Goal: Entertainment & Leisure: Consume media (video, audio)

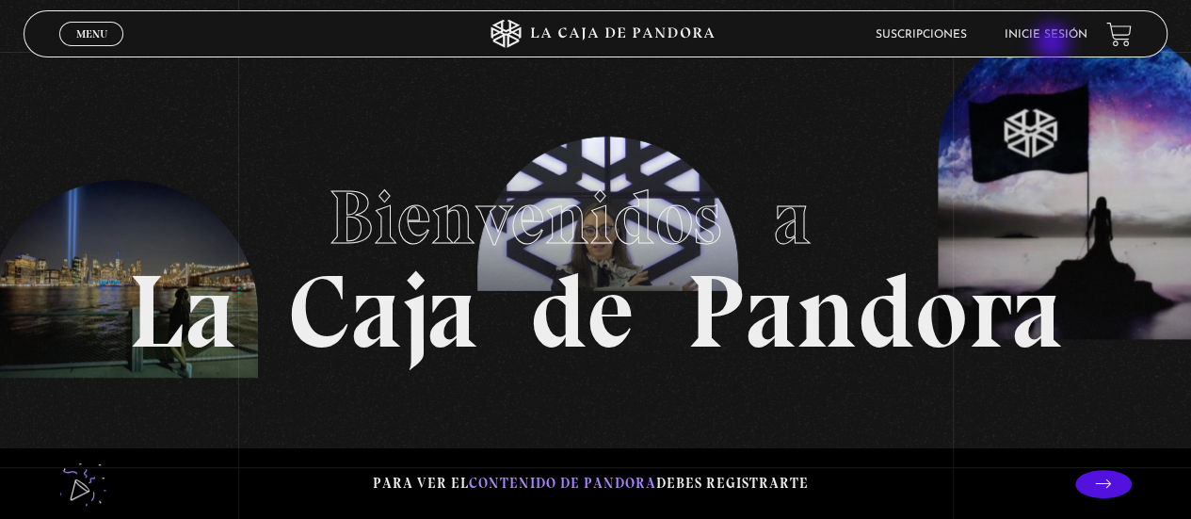
click at [1054, 44] on li "Inicie sesión" at bounding box center [1046, 34] width 83 height 29
click at [1050, 38] on link "Inicie sesión" at bounding box center [1046, 34] width 83 height 11
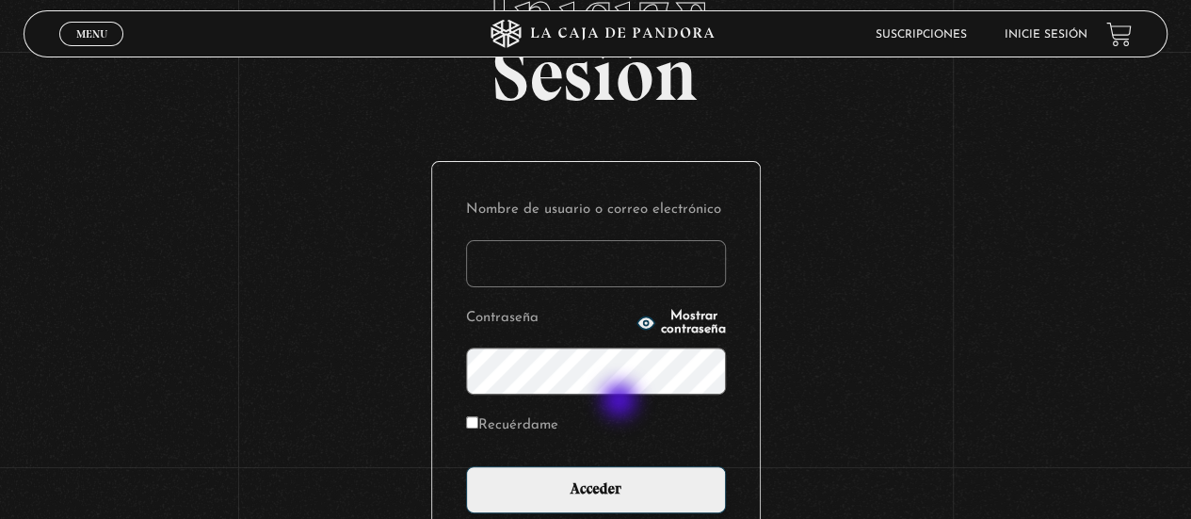
scroll to position [133, 0]
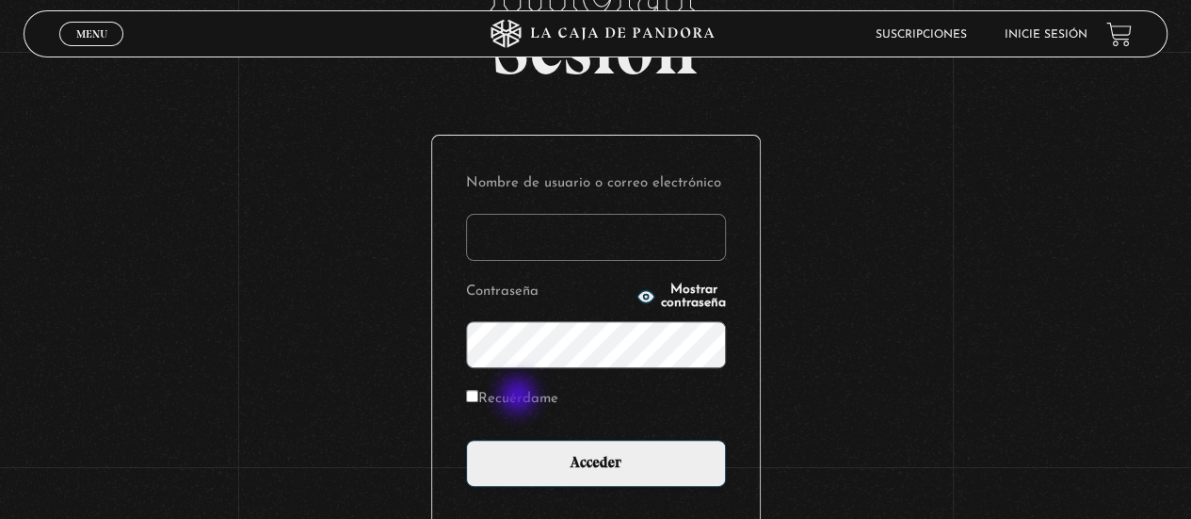
click at [520, 397] on label "Recuérdame" at bounding box center [512, 399] width 92 height 29
click at [478, 397] on input "Recuérdame" at bounding box center [472, 396] width 12 height 12
checkbox input "true"
click at [606, 255] on input "Nombre de usuario o correo electrónico" at bounding box center [596, 237] width 260 height 47
type input "eri90212"
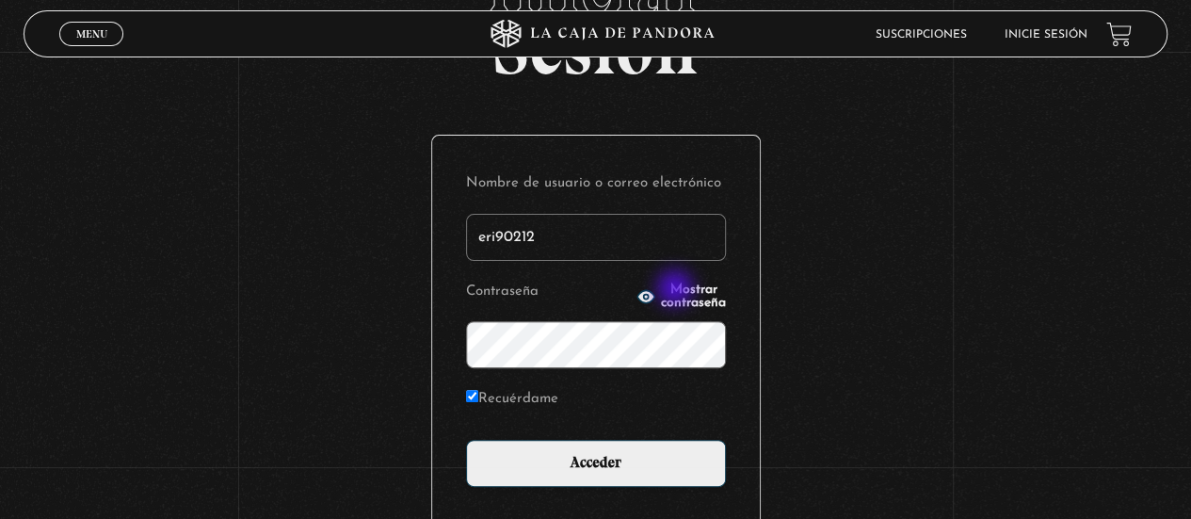
click at [677, 290] on span "Mostrar contraseña" at bounding box center [693, 296] width 65 height 26
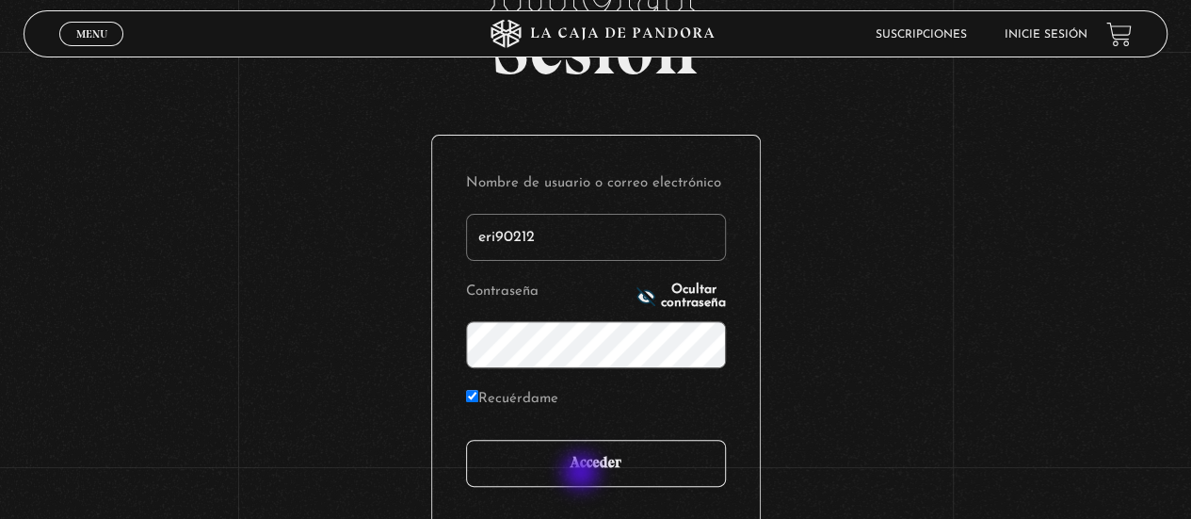
click at [583, 474] on input "Acceder" at bounding box center [596, 463] width 260 height 47
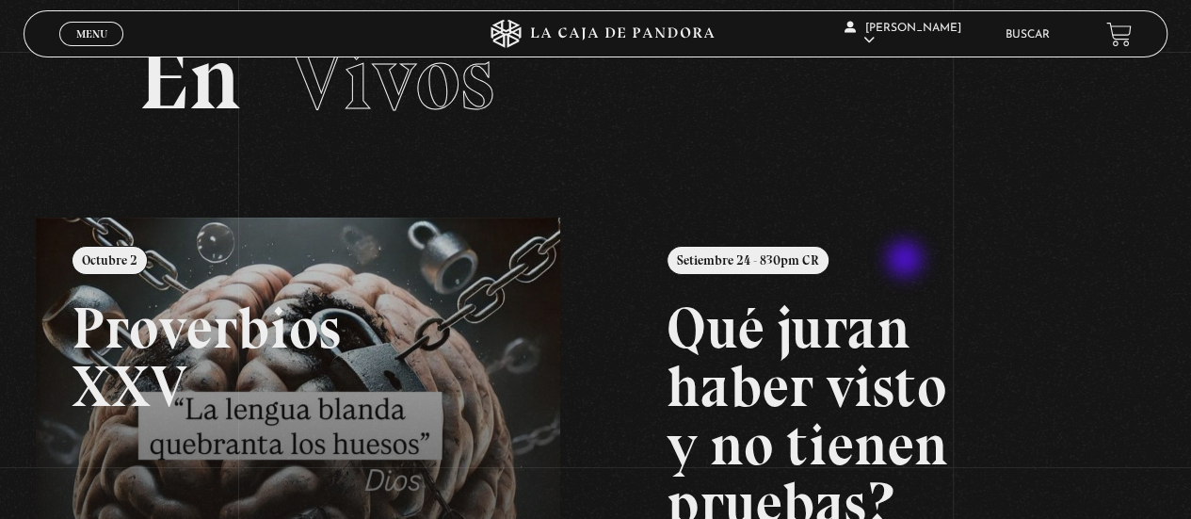
scroll to position [46, 0]
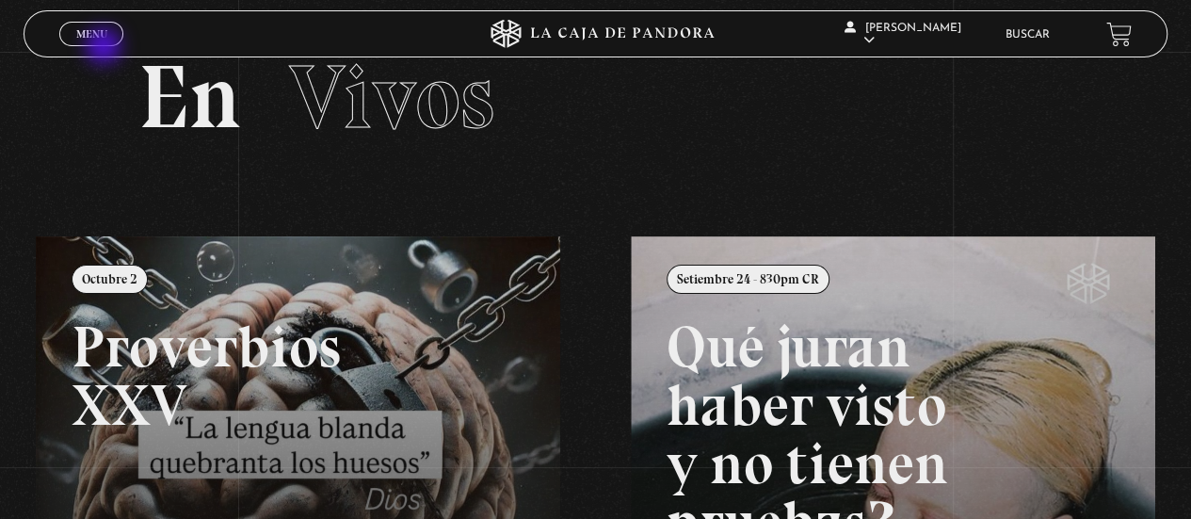
click at [105, 48] on div "Menu Cerrar" at bounding box center [238, 33] width 358 height 45
click at [105, 38] on span "Menu" at bounding box center [91, 33] width 31 height 11
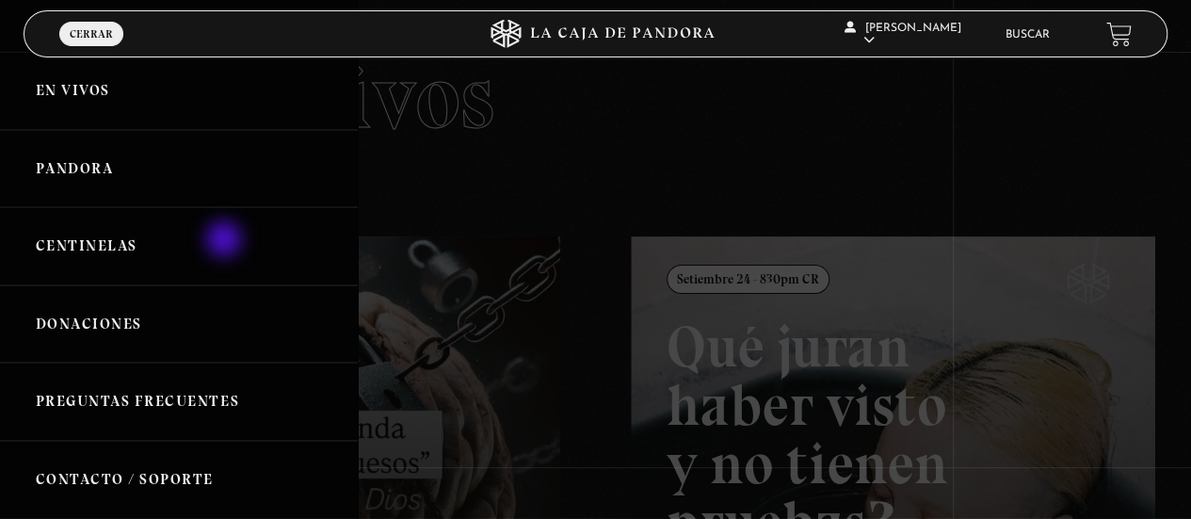
click at [225, 241] on link "Centinelas" at bounding box center [179, 246] width 358 height 78
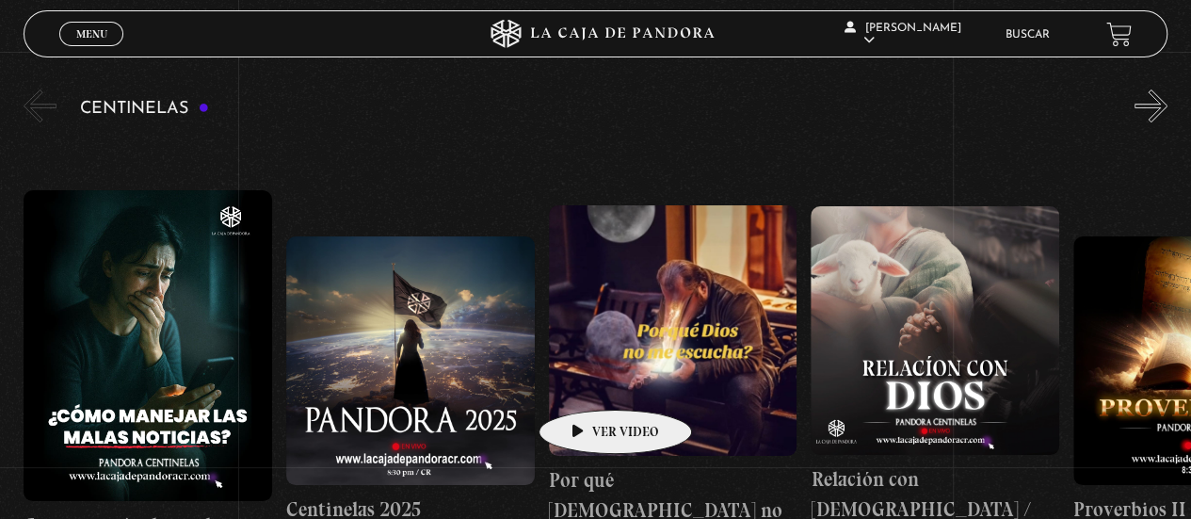
scroll to position [198, 0]
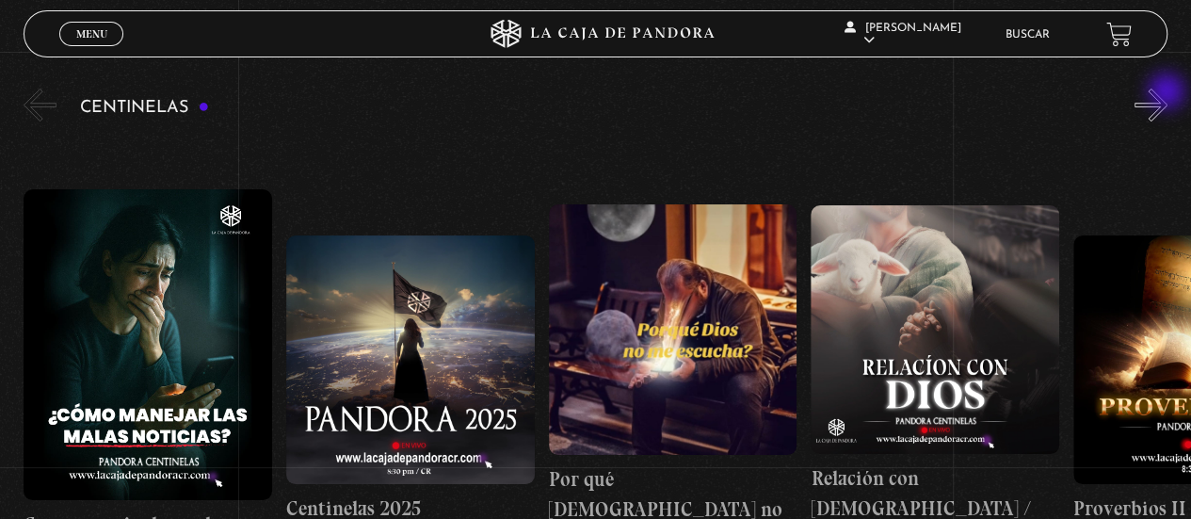
click at [1168, 93] on button "»" at bounding box center [1151, 105] width 33 height 33
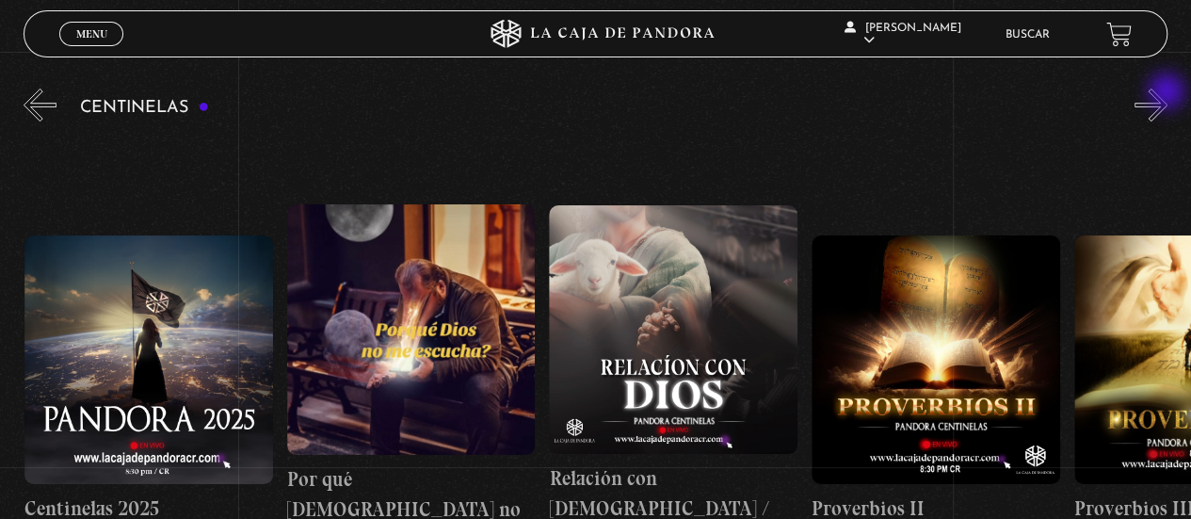
click at [1168, 93] on button "»" at bounding box center [1151, 105] width 33 height 33
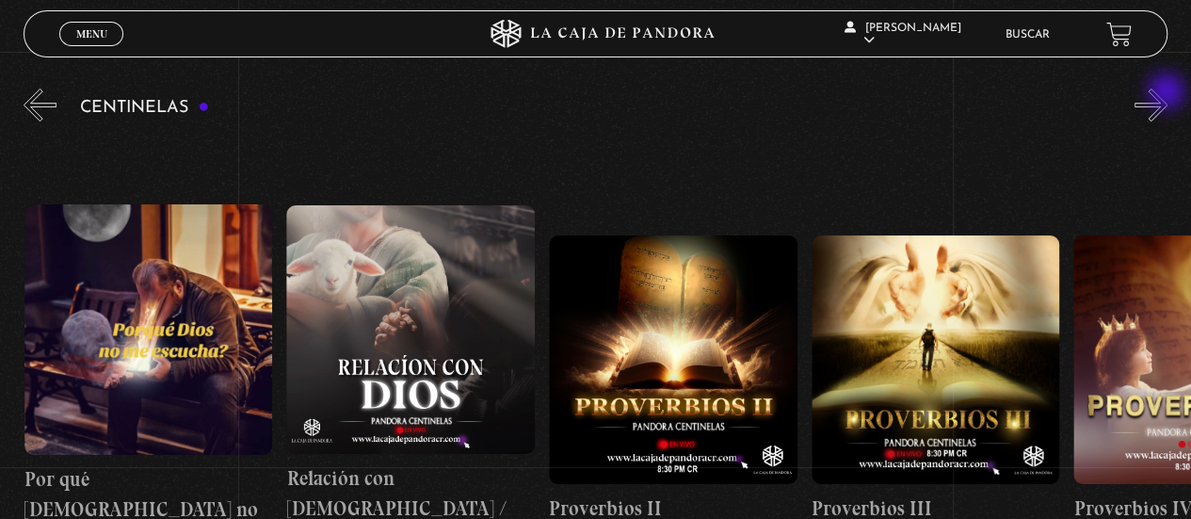
click at [1168, 93] on button "»" at bounding box center [1151, 105] width 33 height 33
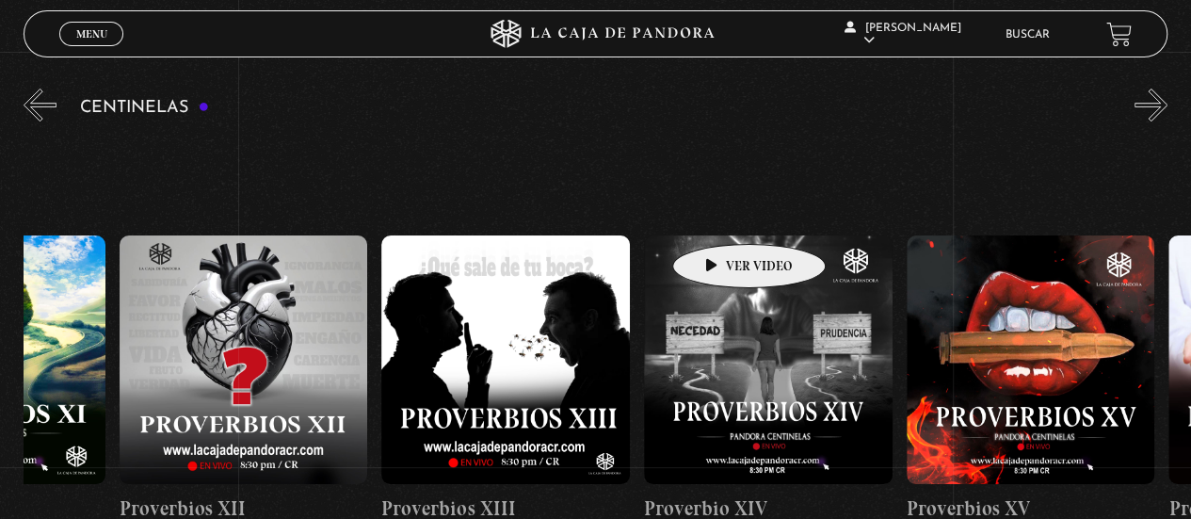
scroll to position [0, 3574]
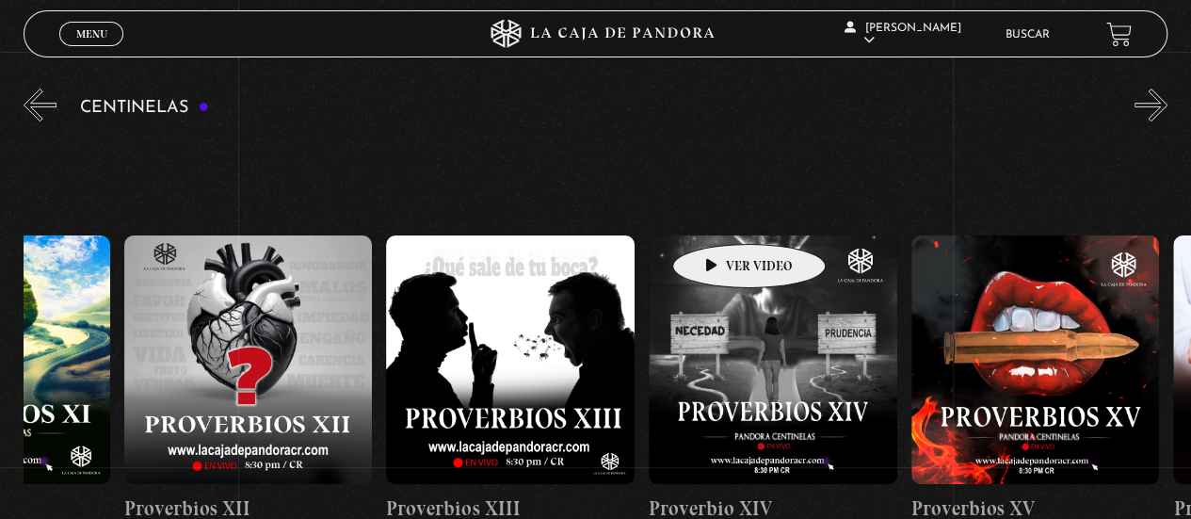
drag, startPoint x: 1004, startPoint y: 319, endPoint x: 666, endPoint y: 196, distance: 359.9
click at [666, 196] on link "Proverbio XIV" at bounding box center [773, 379] width 249 height 487
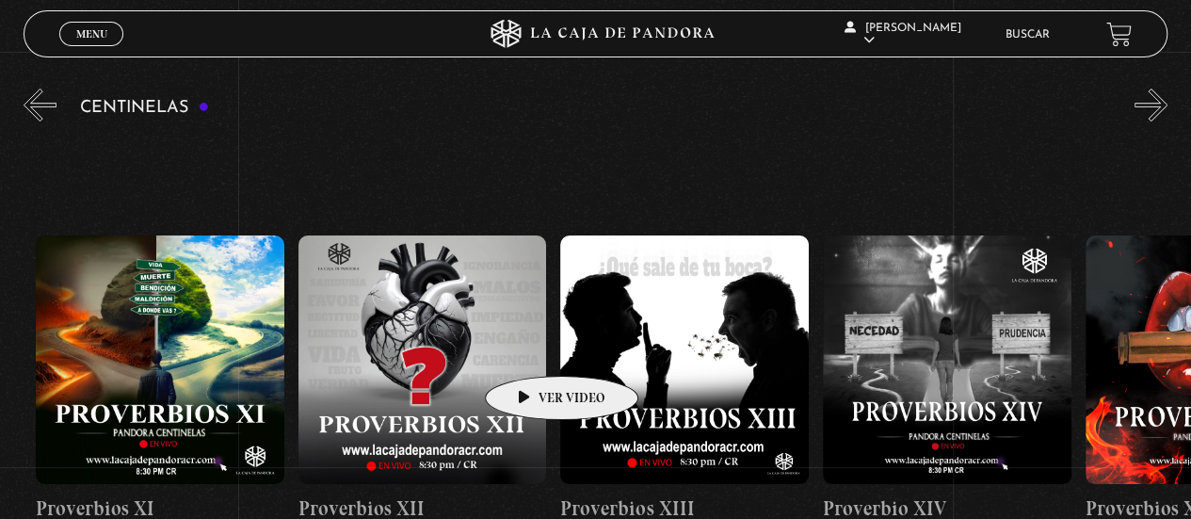
scroll to position [0, 3391]
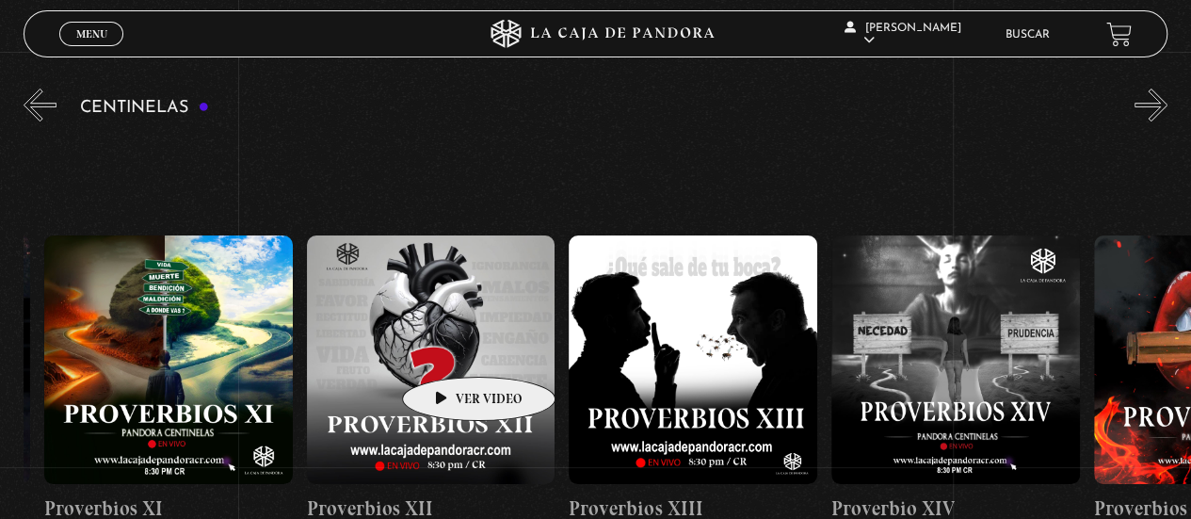
click at [449, 348] on figure at bounding box center [431, 359] width 249 height 249
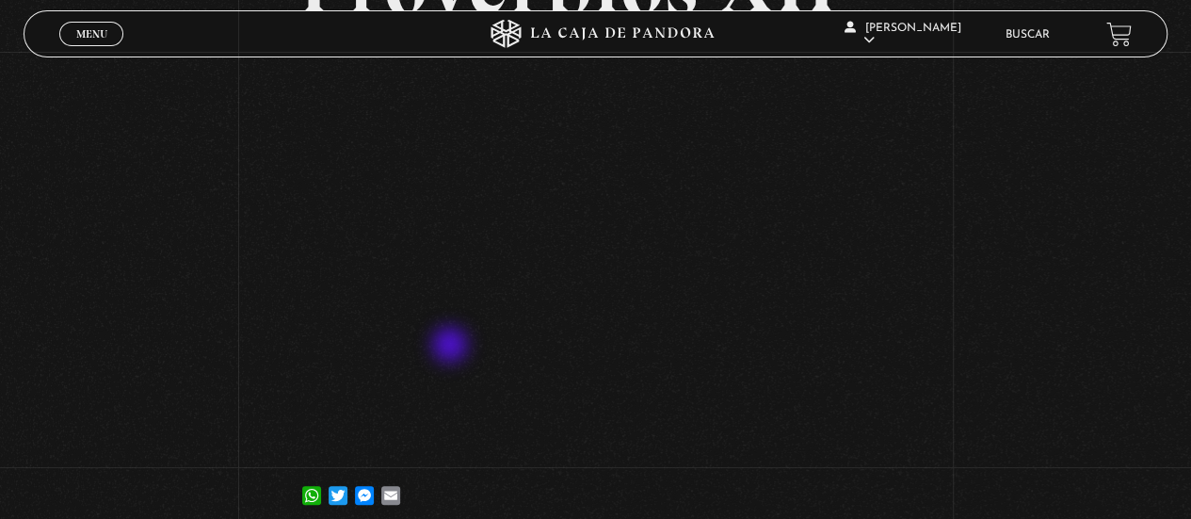
scroll to position [213, 0]
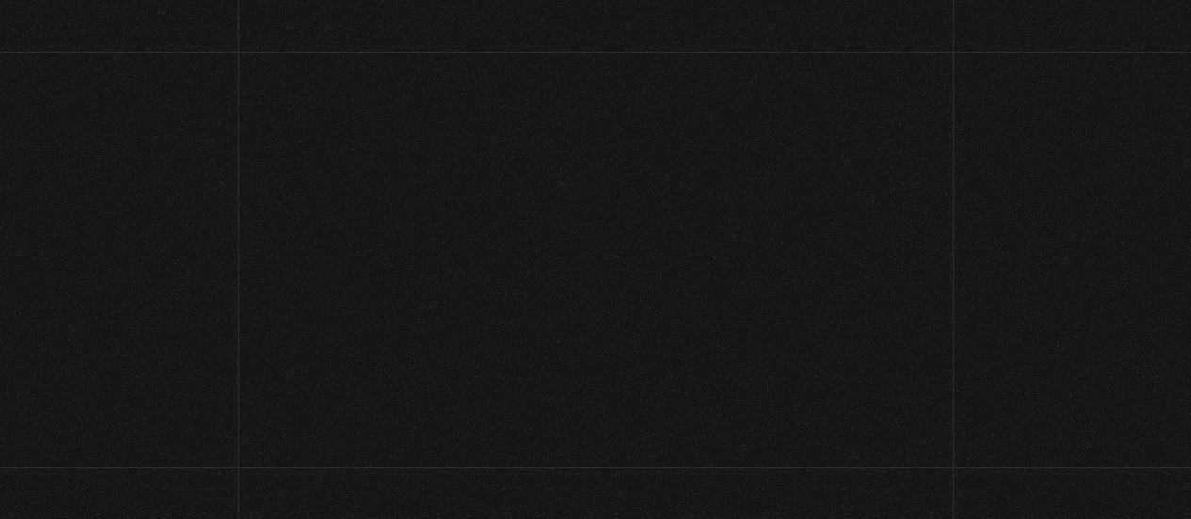
scroll to position [221, 0]
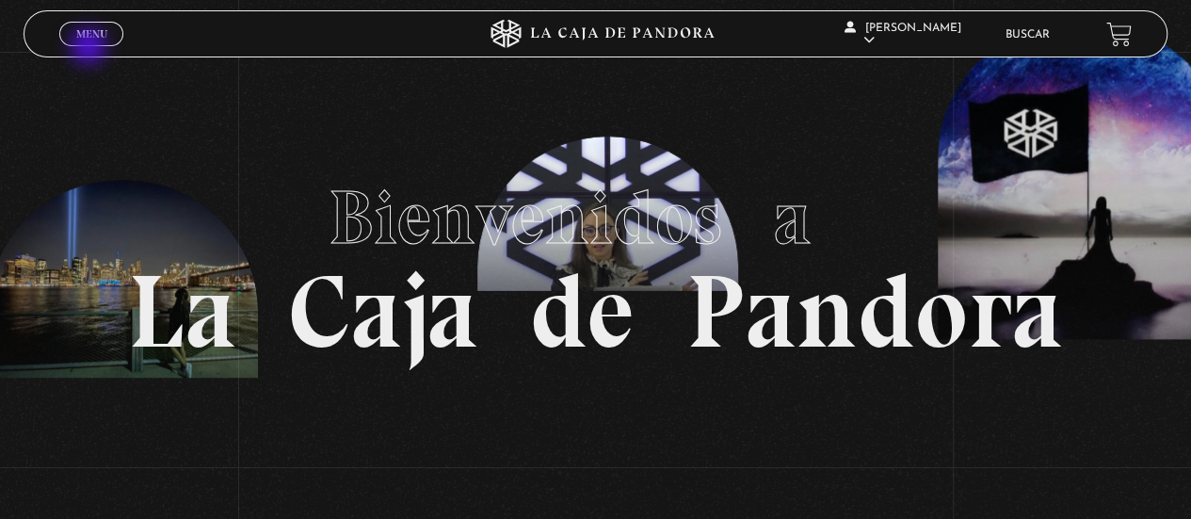
click at [90, 48] on div "Menu Cerrar" at bounding box center [238, 33] width 358 height 45
click at [102, 41] on link "Menu Cerrar" at bounding box center [91, 34] width 64 height 24
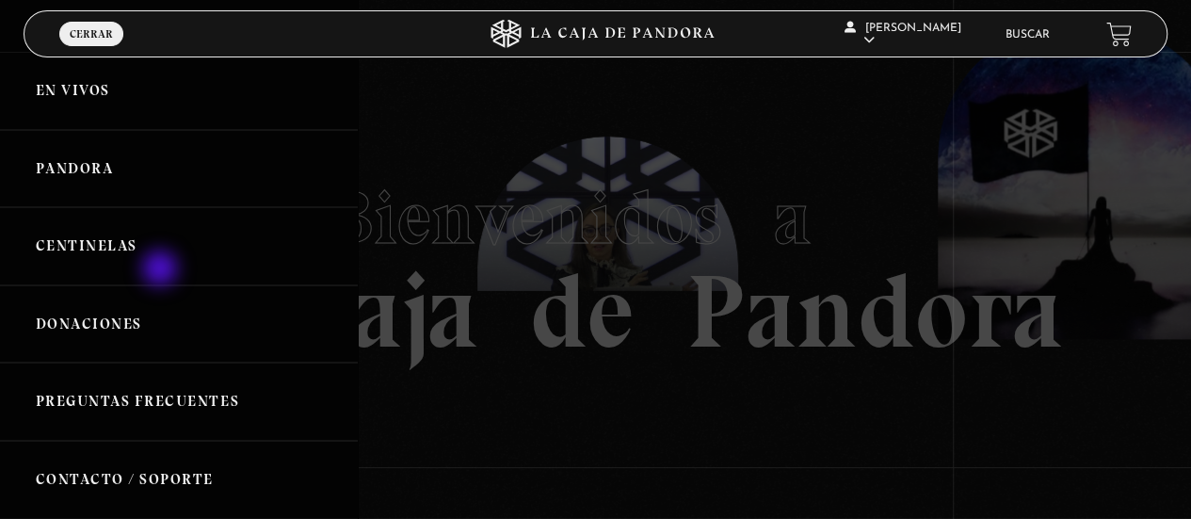
click at [160, 270] on link "Centinelas" at bounding box center [179, 246] width 358 height 78
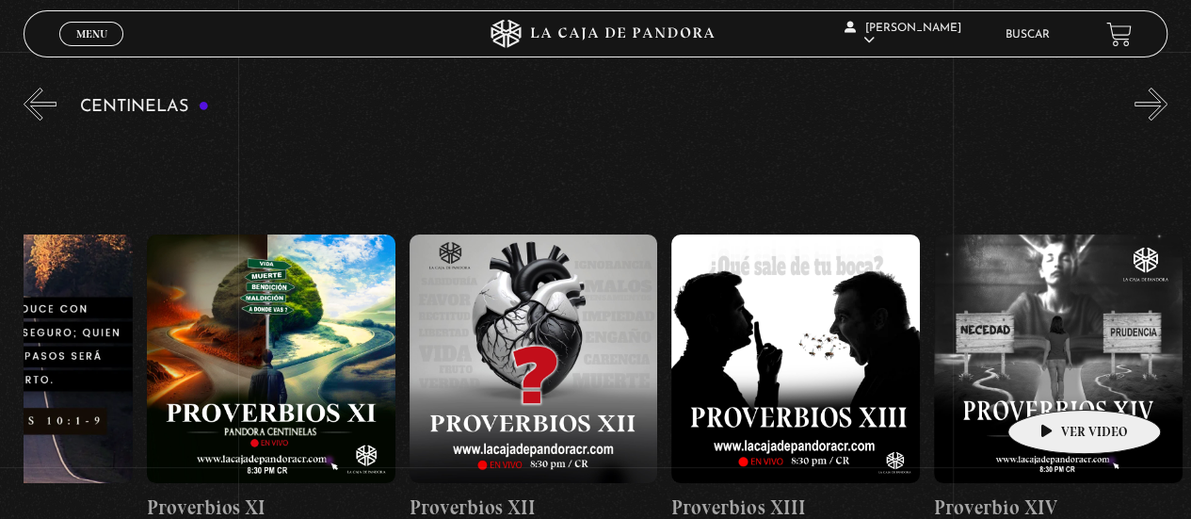
scroll to position [0, 3290]
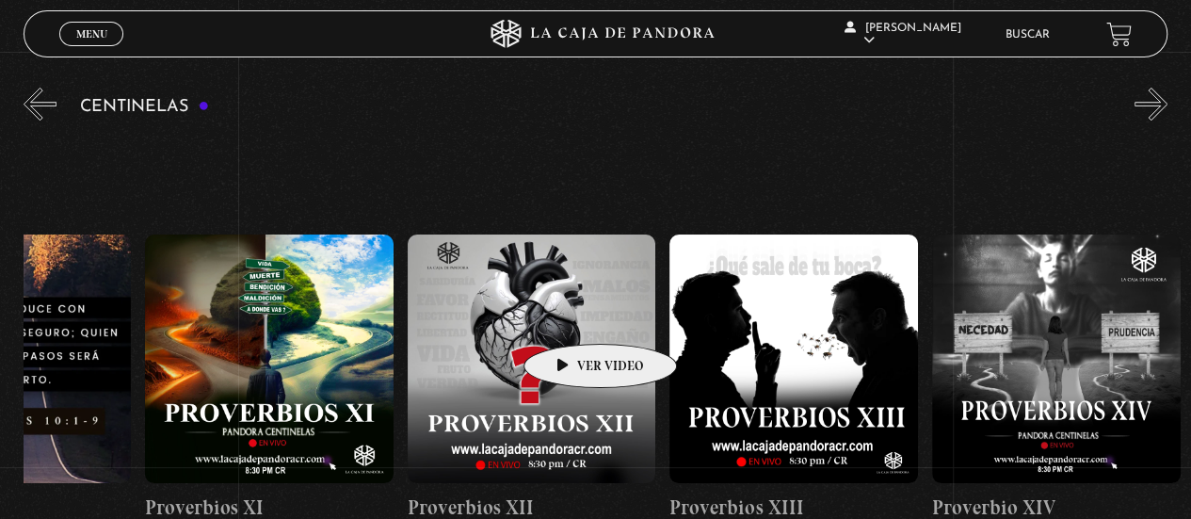
click at [571, 315] on figure at bounding box center [532, 358] width 249 height 249
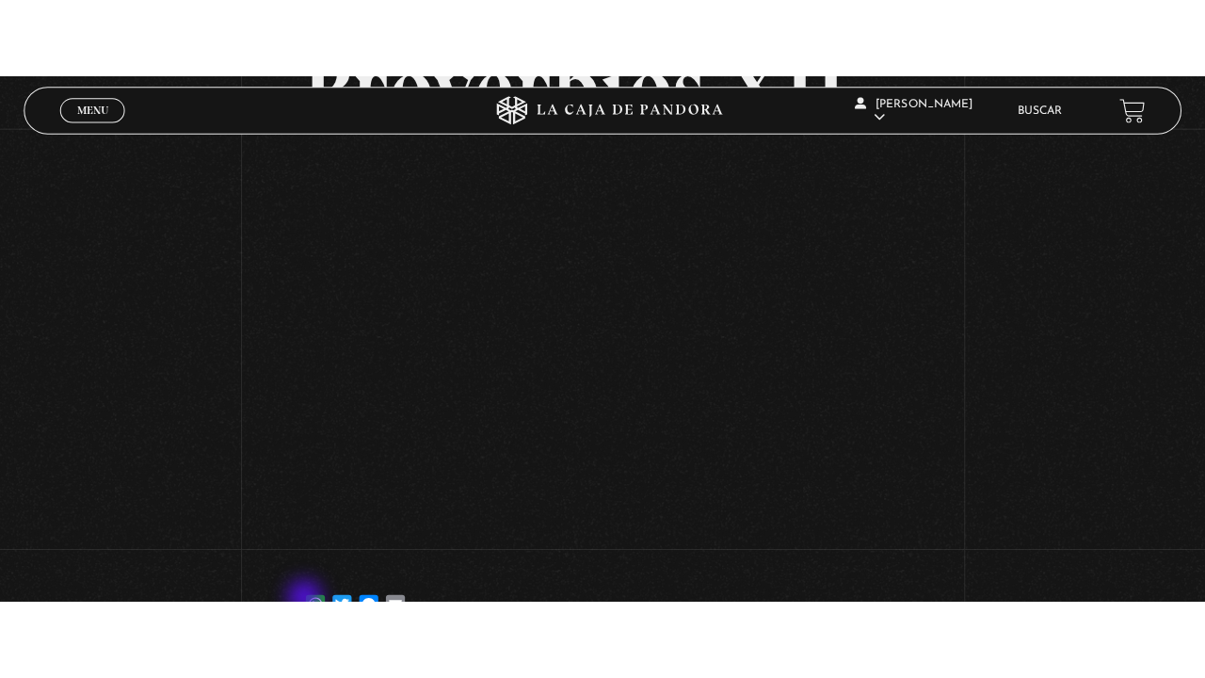
scroll to position [199, 0]
